Goal: Use online tool/utility: Utilize a website feature to perform a specific function

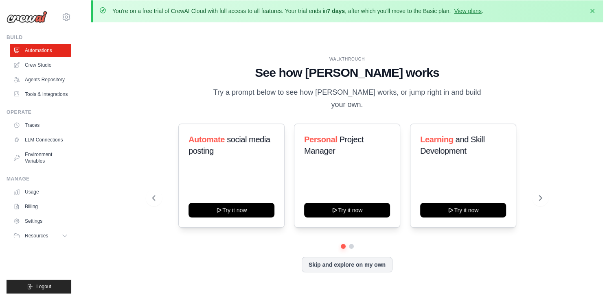
scroll to position [3, 0]
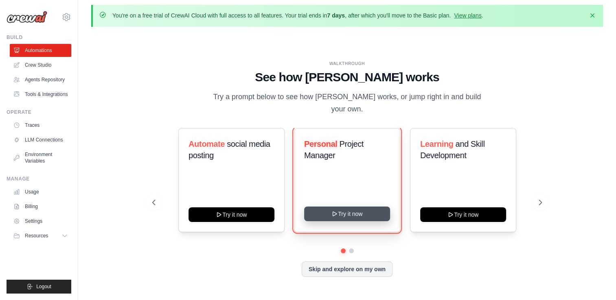
click at [346, 207] on button "Try it now" at bounding box center [347, 214] width 86 height 15
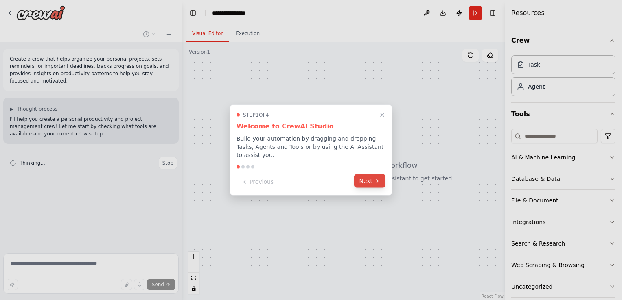
click at [365, 177] on button "Next" at bounding box center [369, 181] width 31 height 13
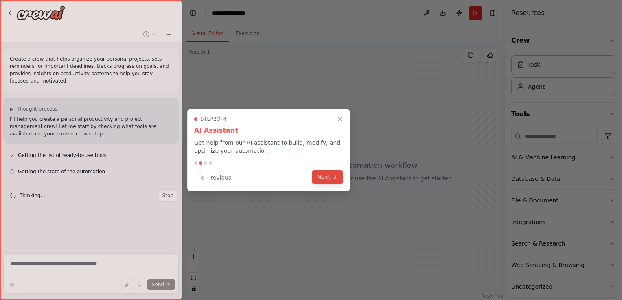
click at [325, 180] on button "Next" at bounding box center [327, 177] width 31 height 13
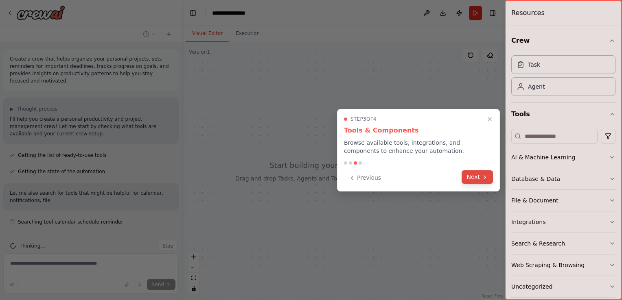
scroll to position [7, 0]
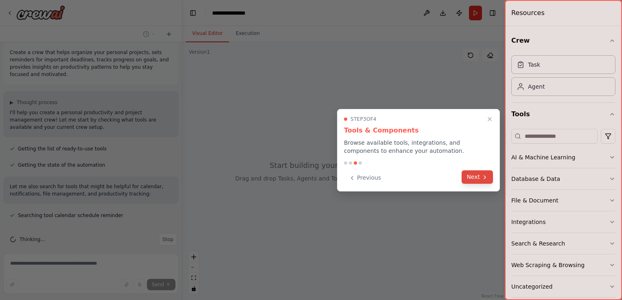
click at [472, 176] on button "Next" at bounding box center [477, 177] width 31 height 13
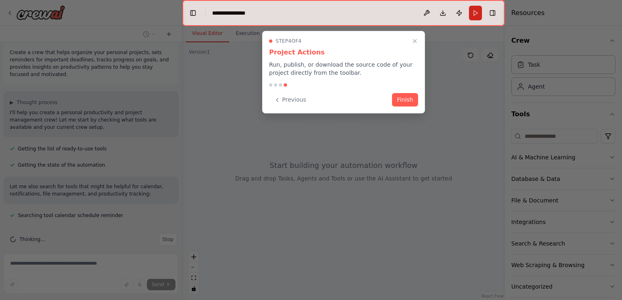
scroll to position [23, 0]
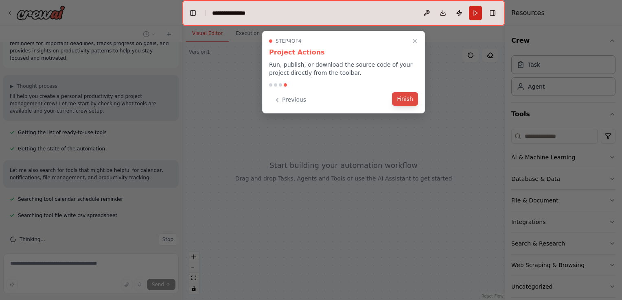
click at [407, 100] on button "Finish" at bounding box center [405, 98] width 26 height 13
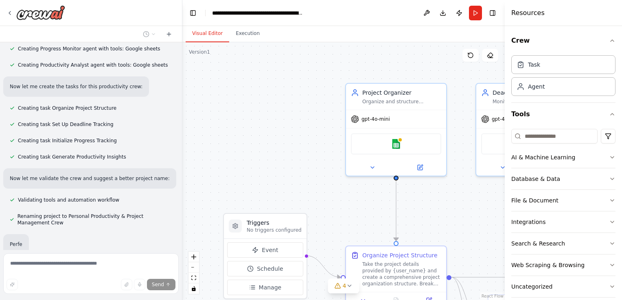
scroll to position [384, 0]
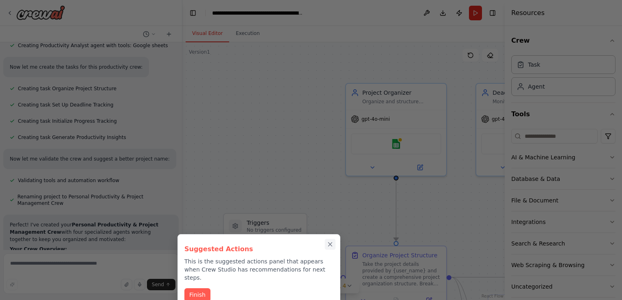
click at [330, 244] on icon "Close walkthrough" at bounding box center [330, 245] width 4 height 4
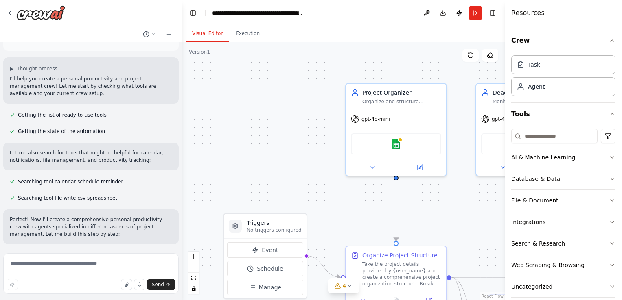
scroll to position [0, 0]
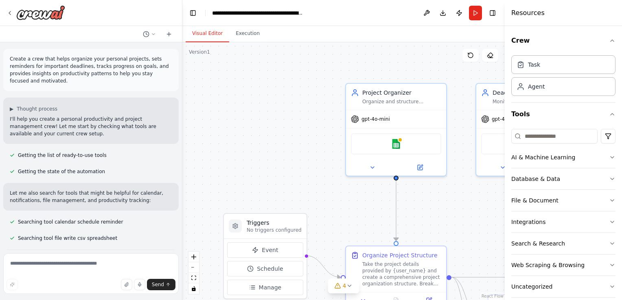
click at [171, 54] on div "Create a crew that helps organize your personal projects, sets reminders for im…" at bounding box center [90, 70] width 175 height 42
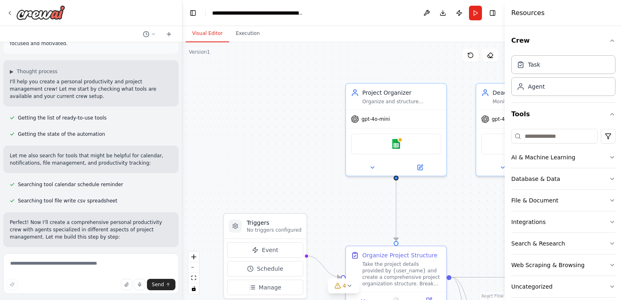
drag, startPoint x: 179, startPoint y: 85, endPoint x: 182, endPoint y: 97, distance: 12.2
click at [182, 97] on div "Create a crew that helps organize your personal projects, sets reminders for im…" at bounding box center [311, 150] width 622 height 300
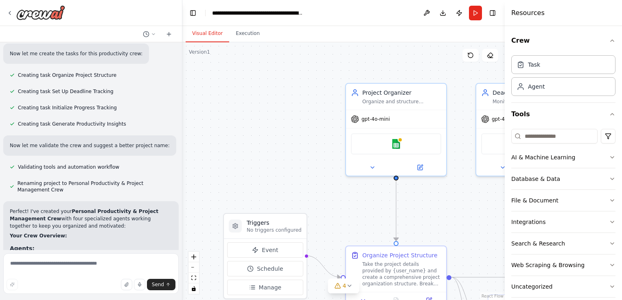
scroll to position [412, 0]
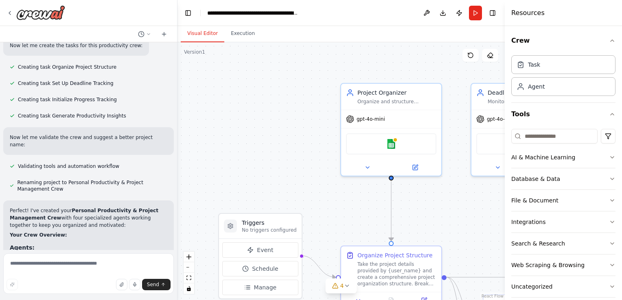
drag, startPoint x: 179, startPoint y: 150, endPoint x: 177, endPoint y: 162, distance: 12.3
click at [177, 162] on div "Create a crew that helps organize your personal projects, sets reminders for im…" at bounding box center [311, 150] width 622 height 300
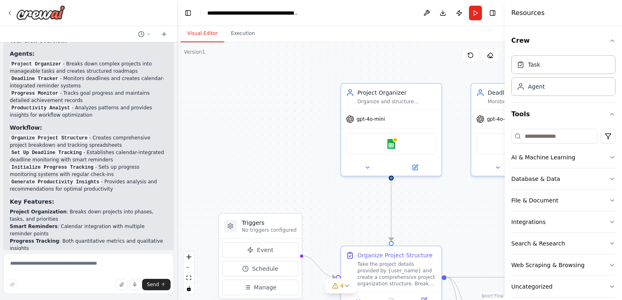
scroll to position [613, 0]
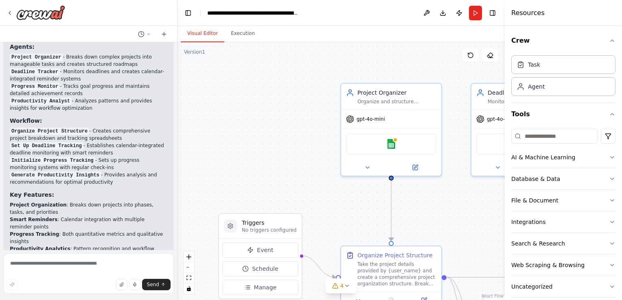
click at [174, 173] on div at bounding box center [175, 150] width 3 height 300
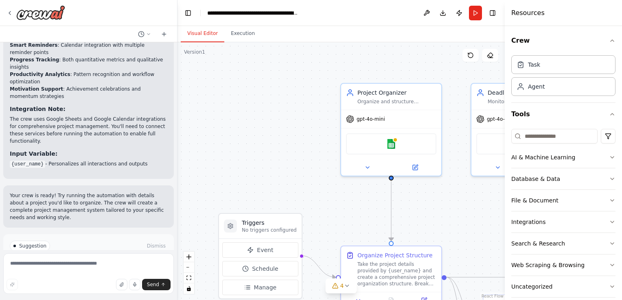
scroll to position [794, 0]
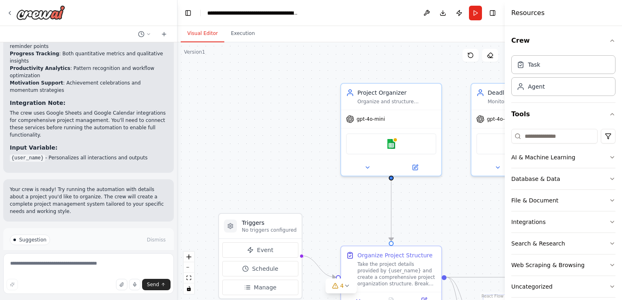
click at [86, 271] on span "Run Automation" at bounding box center [91, 274] width 39 height 7
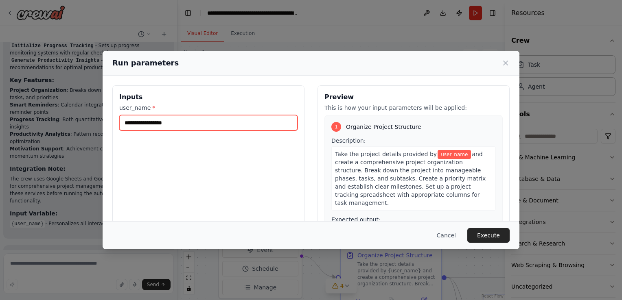
click at [195, 122] on input "user_name *" at bounding box center [208, 122] width 178 height 15
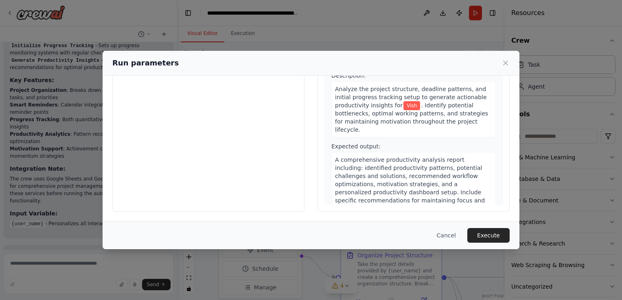
scroll to position [67, 0]
type input "****"
click at [490, 234] on button "Execute" at bounding box center [488, 235] width 42 height 15
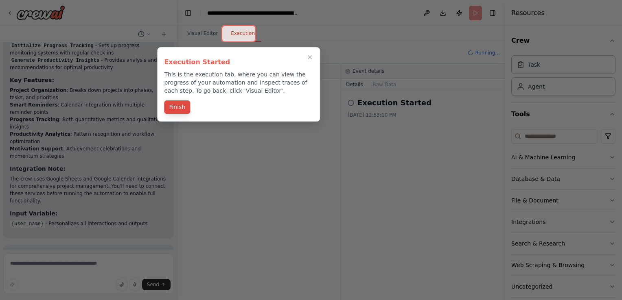
click at [176, 107] on button "Finish" at bounding box center [177, 107] width 26 height 13
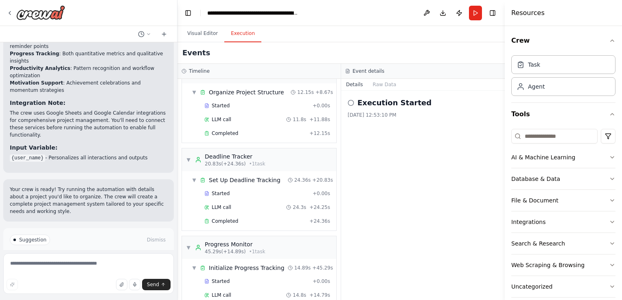
scroll to position [0, 0]
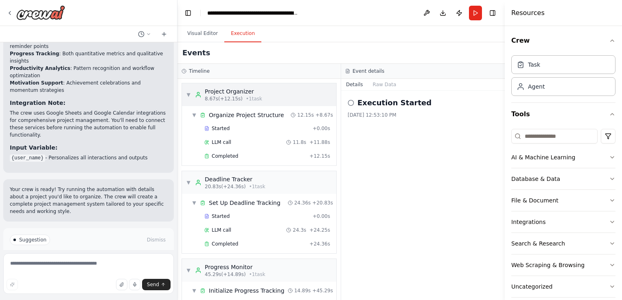
click at [188, 94] on span "▼" at bounding box center [188, 95] width 5 height 7
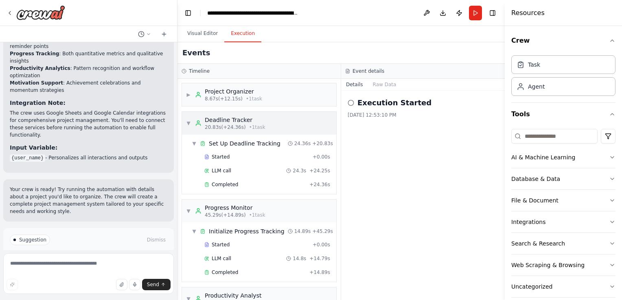
click at [188, 124] on span "▼" at bounding box center [188, 123] width 5 height 7
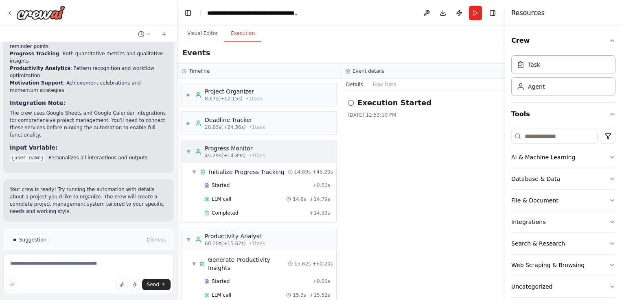
click at [188, 153] on span "▼" at bounding box center [188, 152] width 5 height 7
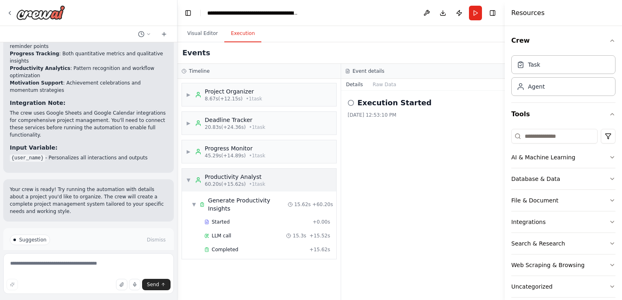
click at [186, 180] on span "▼" at bounding box center [188, 180] width 5 height 7
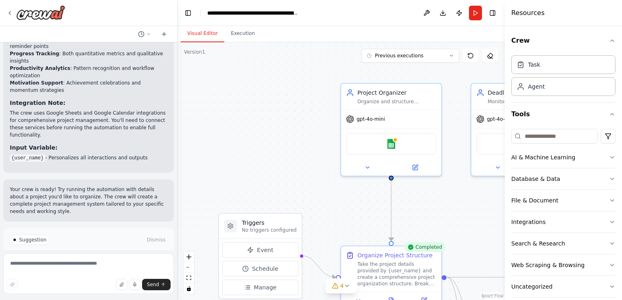
click at [203, 33] on button "Visual Editor" at bounding box center [203, 33] width 44 height 17
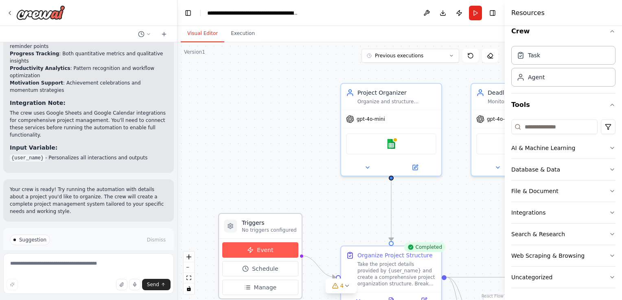
click at [263, 249] on span "Event" at bounding box center [265, 250] width 16 height 8
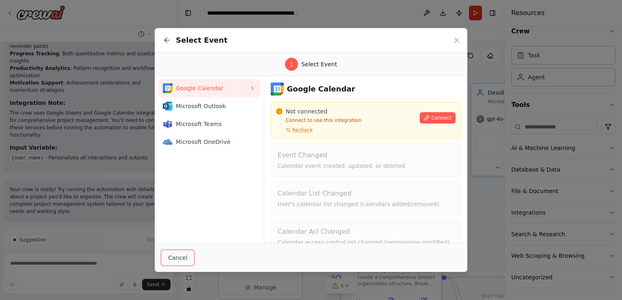
click at [177, 258] on button "Cancel" at bounding box center [177, 257] width 33 height 15
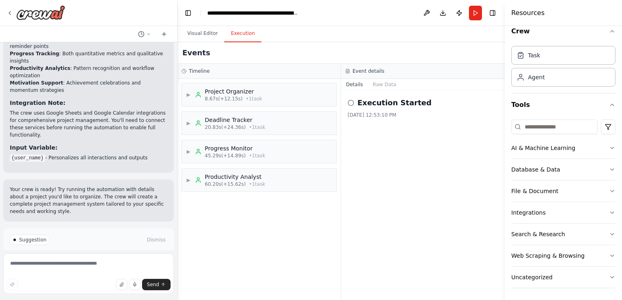
click at [238, 39] on button "Execution" at bounding box center [242, 33] width 37 height 17
click at [186, 93] on span "▶" at bounding box center [188, 95] width 5 height 7
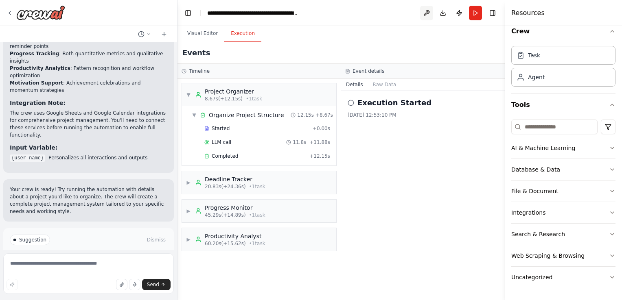
click at [427, 13] on button at bounding box center [426, 13] width 13 height 15
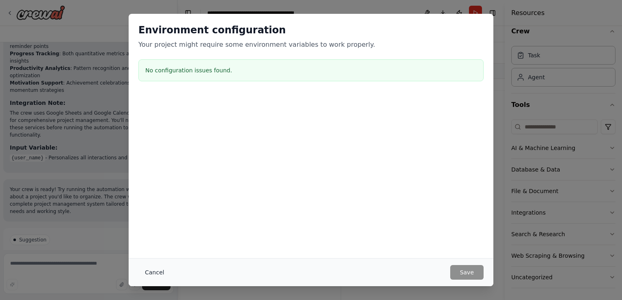
click at [152, 272] on button "Cancel" at bounding box center [154, 272] width 32 height 15
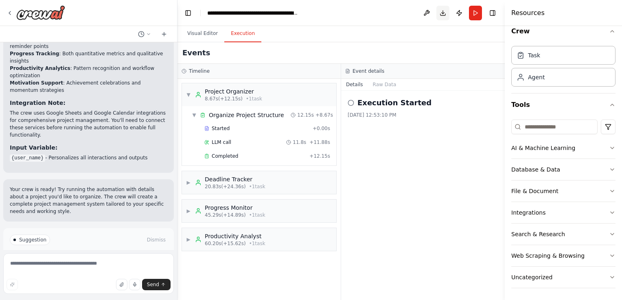
click at [441, 11] on button "Download" at bounding box center [442, 13] width 13 height 15
click at [445, 186] on div "Execution Started 10/4/2025, 12:53:10 PM" at bounding box center [423, 196] width 164 height 210
click at [609, 30] on icon "button" at bounding box center [612, 31] width 7 height 7
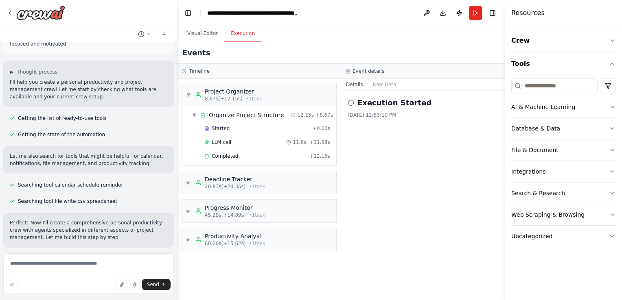
scroll to position [0, 0]
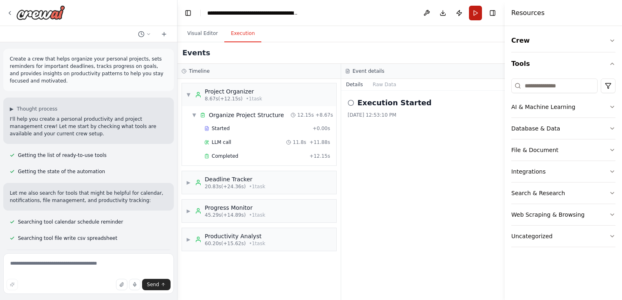
click at [475, 12] on button "Run" at bounding box center [475, 13] width 13 height 15
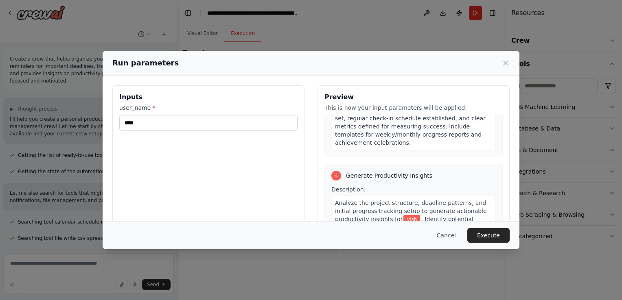
scroll to position [481, 0]
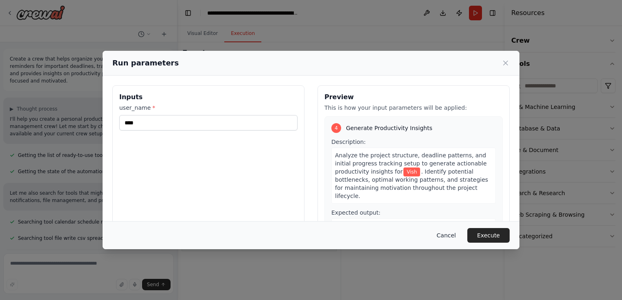
click at [452, 237] on button "Cancel" at bounding box center [446, 235] width 32 height 15
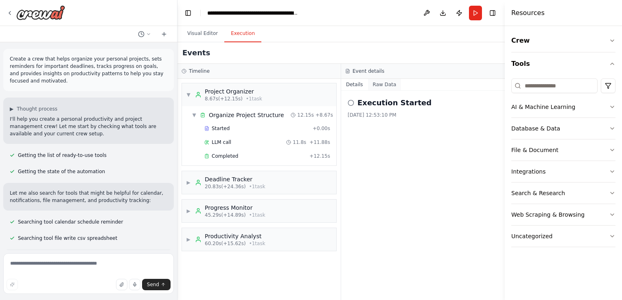
click at [383, 84] on button "Raw Data" at bounding box center [384, 84] width 33 height 11
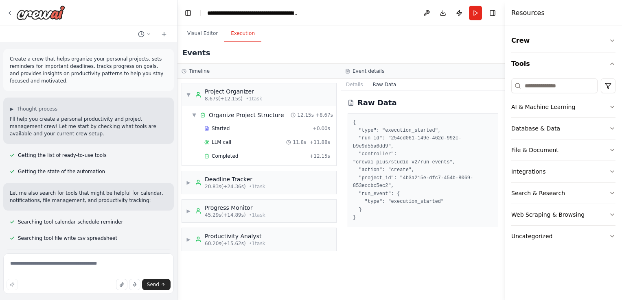
click at [423, 256] on div "Raw Data { "type": "execution_started", "run_id": "254cd061-149e-462d-992c-b9e9…" at bounding box center [423, 196] width 164 height 210
click at [232, 116] on span "Organize Project Structure" at bounding box center [246, 115] width 75 height 8
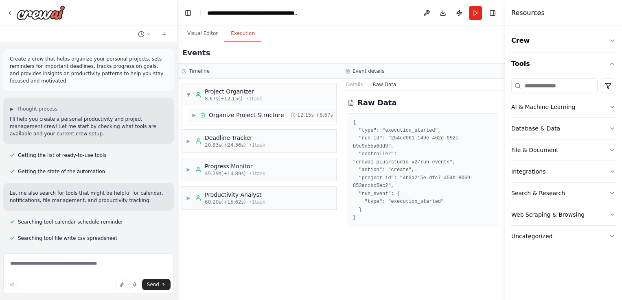
click at [193, 115] on span "▶" at bounding box center [194, 115] width 5 height 7
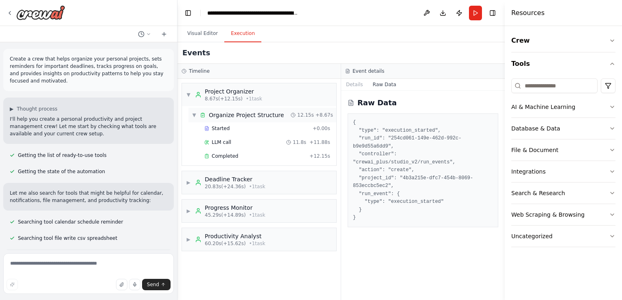
click at [194, 116] on span "▼" at bounding box center [194, 115] width 5 height 7
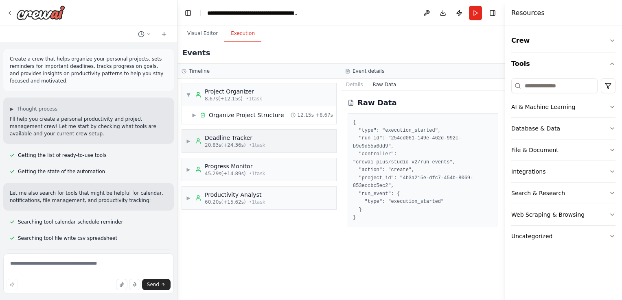
click at [190, 139] on span "▶" at bounding box center [188, 141] width 5 height 7
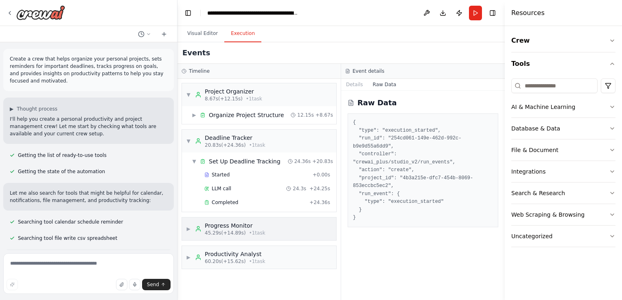
click at [191, 228] on span "▶" at bounding box center [188, 229] width 5 height 7
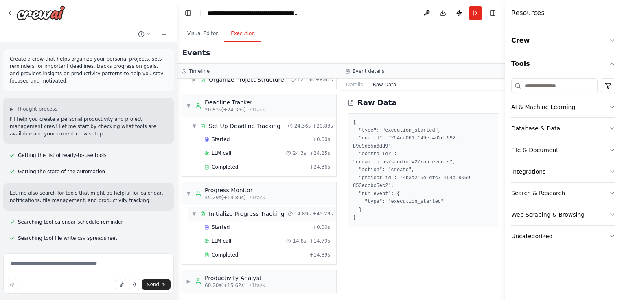
click at [194, 213] on span "▼" at bounding box center [194, 214] width 5 height 7
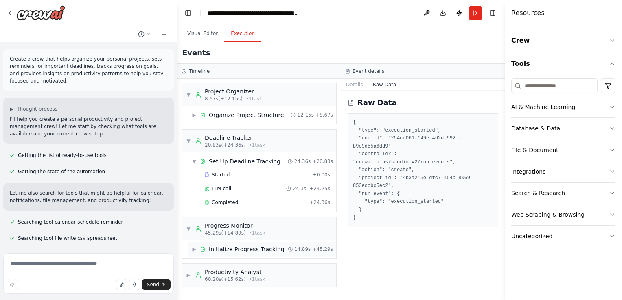
scroll to position [0, 0]
click at [188, 228] on span "▼" at bounding box center [188, 229] width 5 height 7
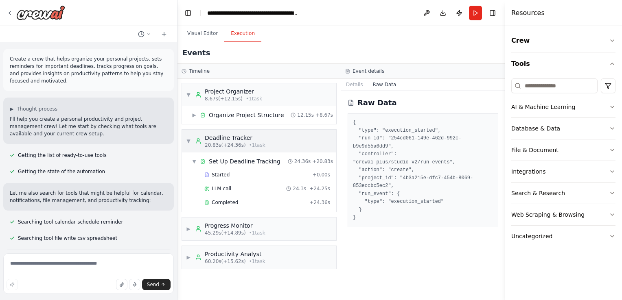
click at [186, 140] on span "▼" at bounding box center [188, 141] width 5 height 7
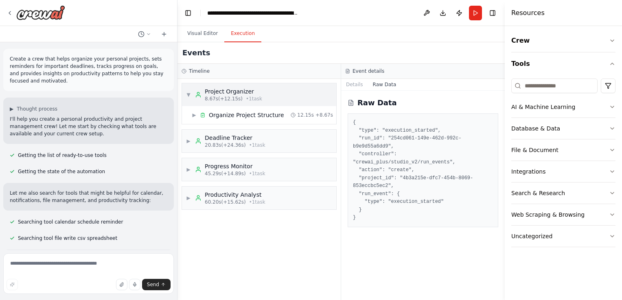
click at [187, 94] on span "▼" at bounding box center [188, 95] width 5 height 7
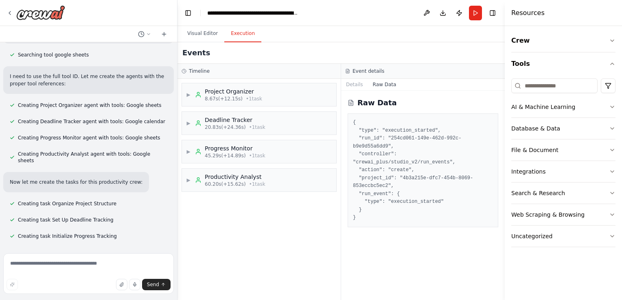
scroll to position [279, 0]
